Goal: Use online tool/utility: Utilize a website feature to perform a specific function

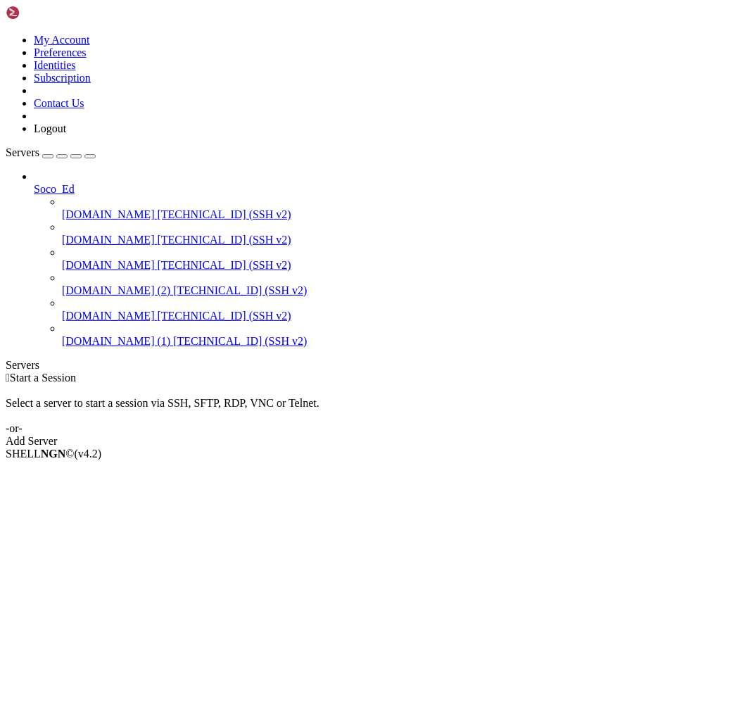
click at [263, 372] on div " Start a Session Select a server to start a session via SSH, SFTP, RDP, VNC or…" at bounding box center [371, 410] width 730 height 76
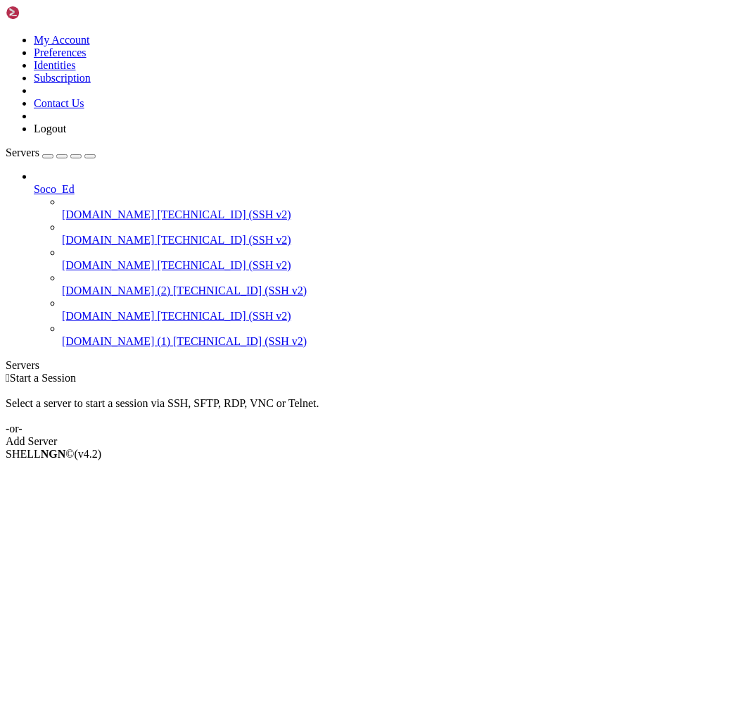
click at [103, 208] on span "[DOMAIN_NAME]" at bounding box center [108, 214] width 93 height 12
click at [89, 208] on span "[DOMAIN_NAME]" at bounding box center [108, 214] width 93 height 12
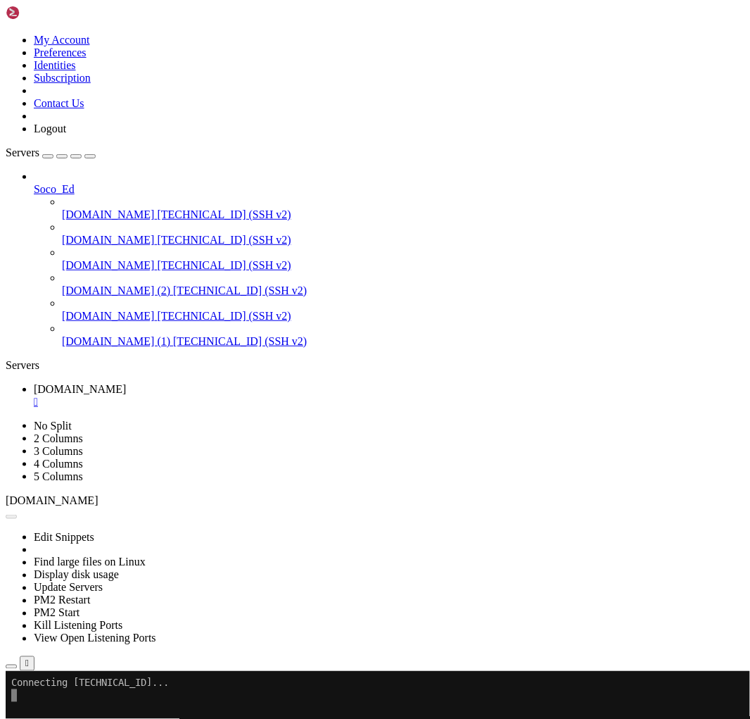
click at [298, 396] on div "" at bounding box center [389, 402] width 711 height 13
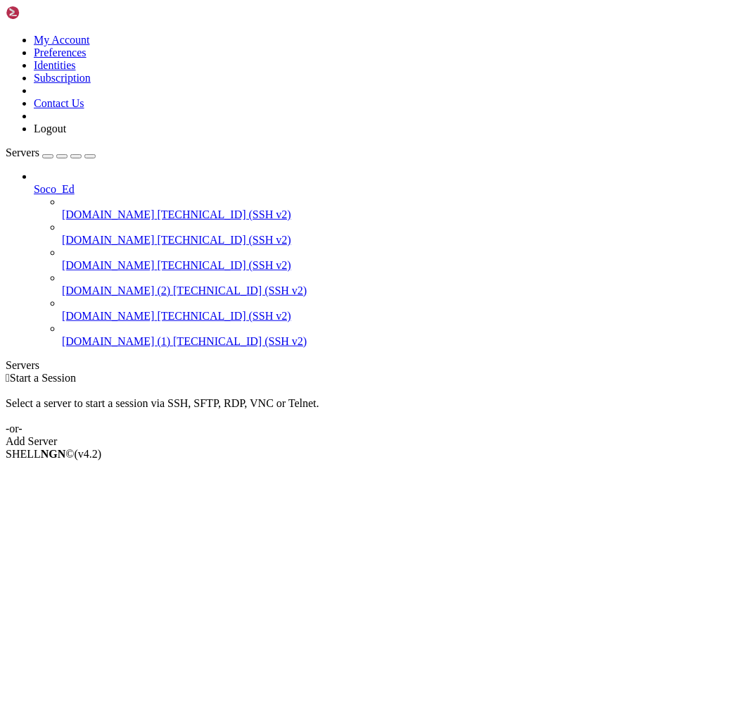
click at [106, 208] on span "[DOMAIN_NAME]" at bounding box center [108, 214] width 93 height 12
